Goal: Check status: Check status

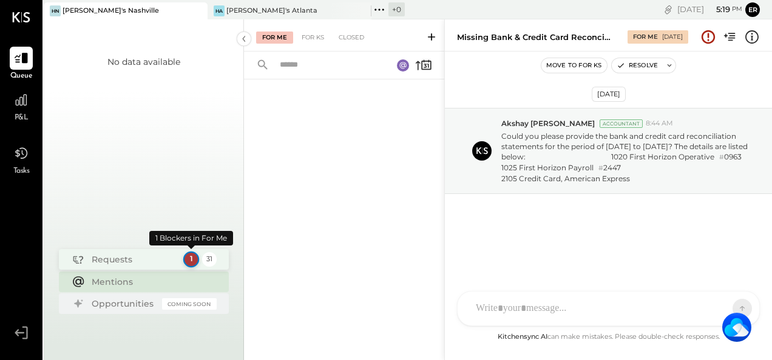
click at [192, 264] on div "1" at bounding box center [191, 260] width 16 height 16
